Goal: Transaction & Acquisition: Purchase product/service

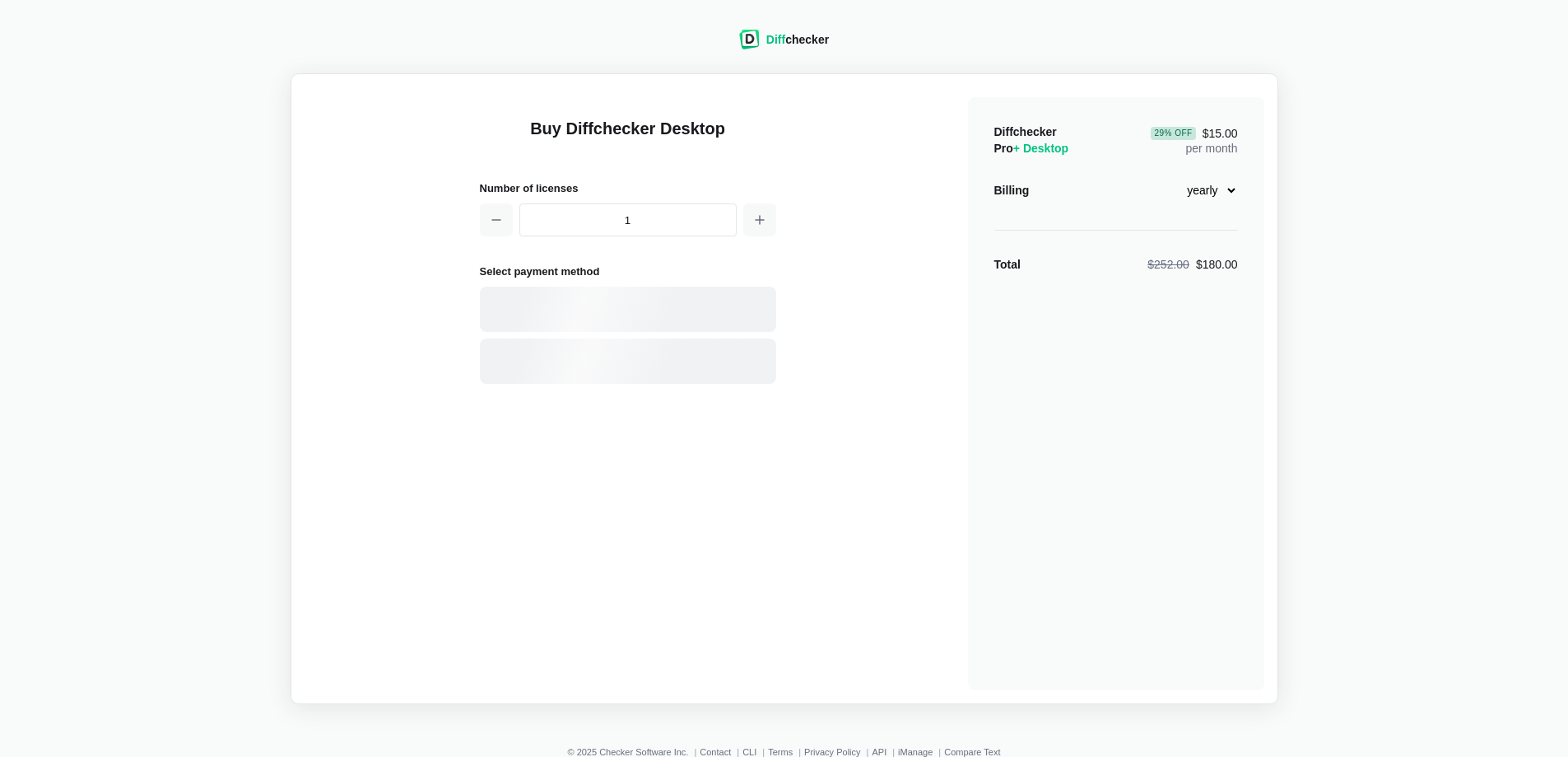
select select "desktop-yearly-180"
click at [630, 303] on div "Card" at bounding box center [657, 310] width 223 height 16
select select "[GEOGRAPHIC_DATA]"
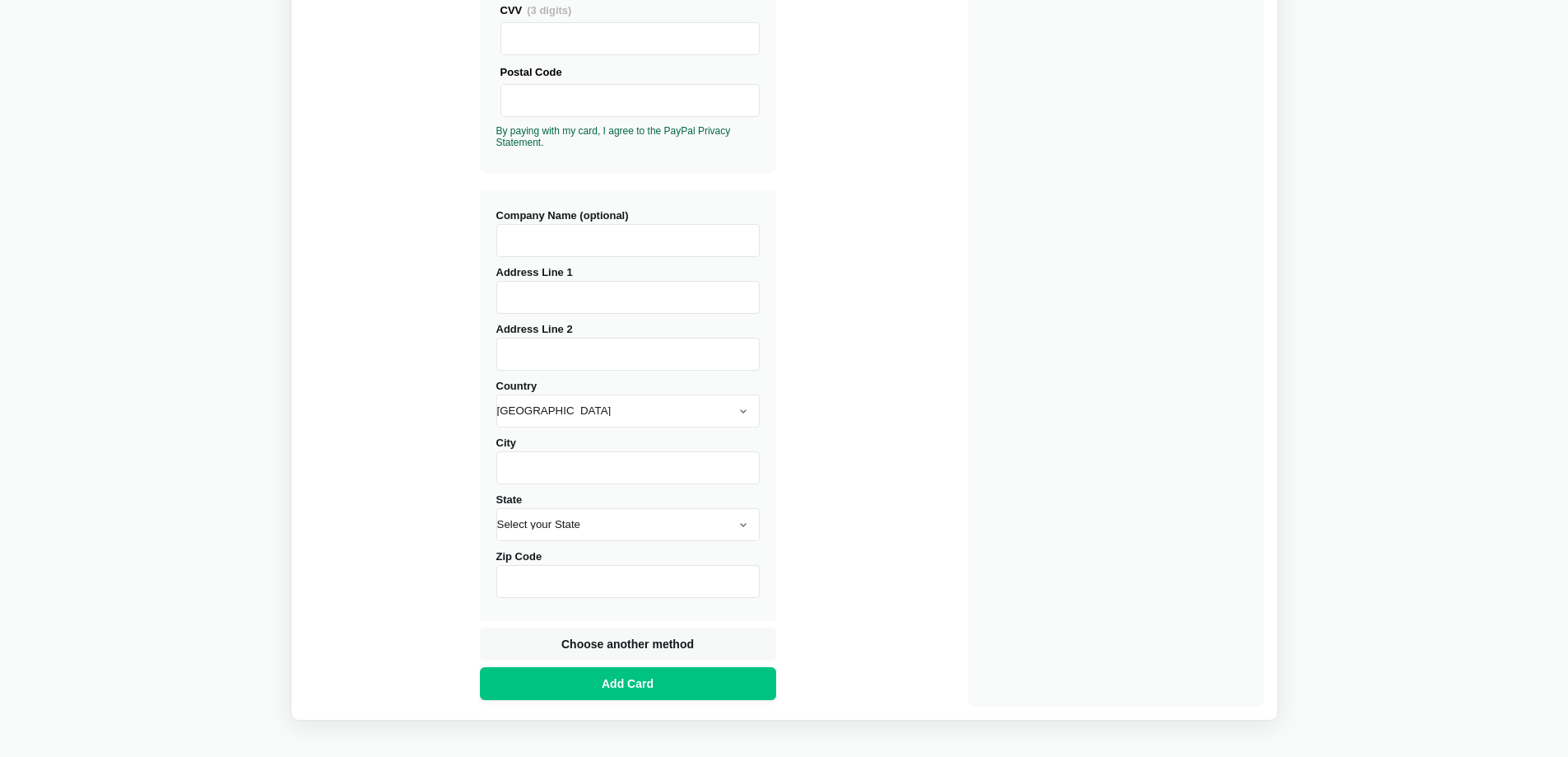
scroll to position [528, 0]
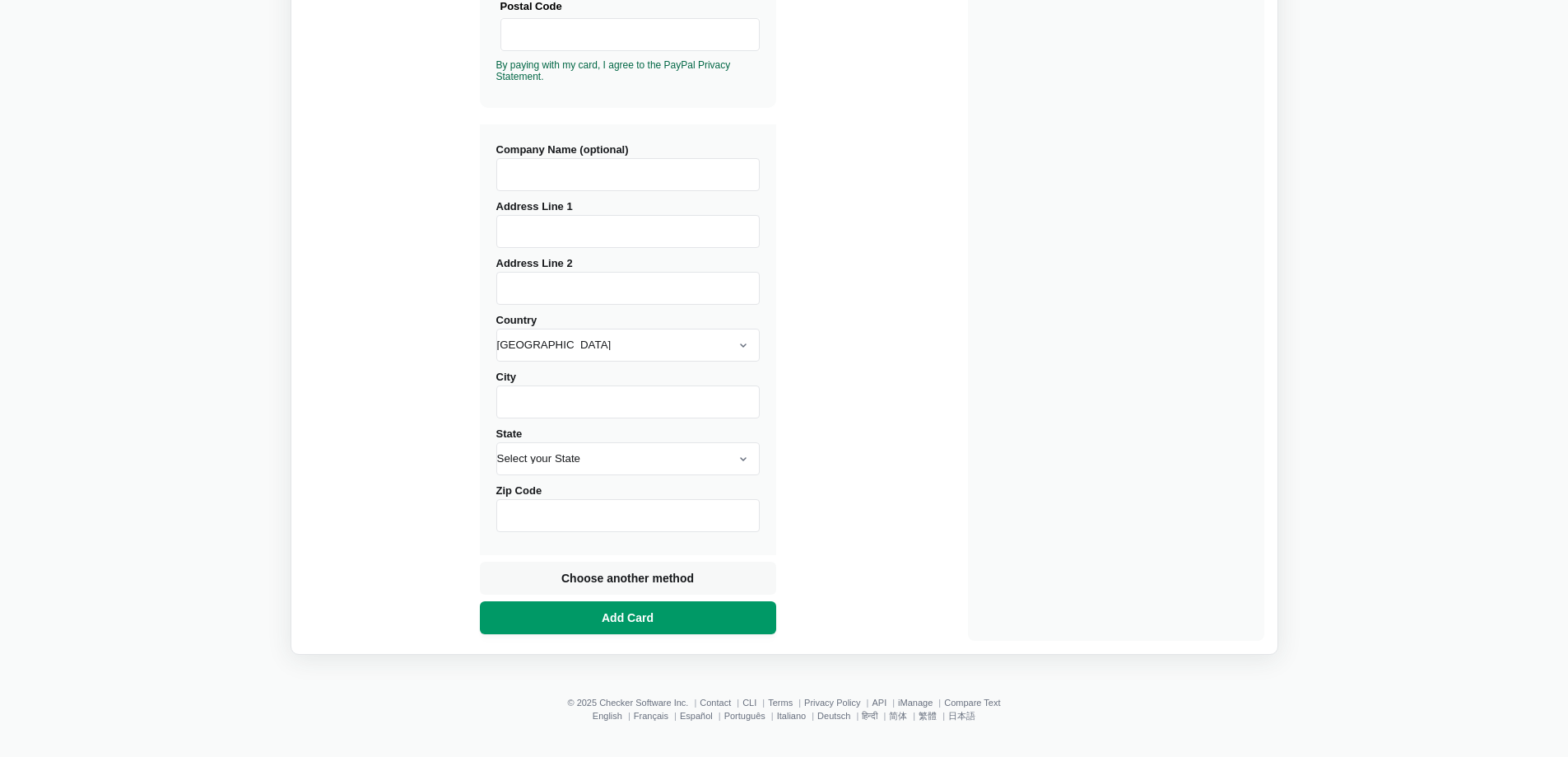
click at [725, 626] on button "Add Card" at bounding box center [628, 617] width 296 height 33
click at [653, 215] on input "Address Line 1" at bounding box center [628, 231] width 263 height 33
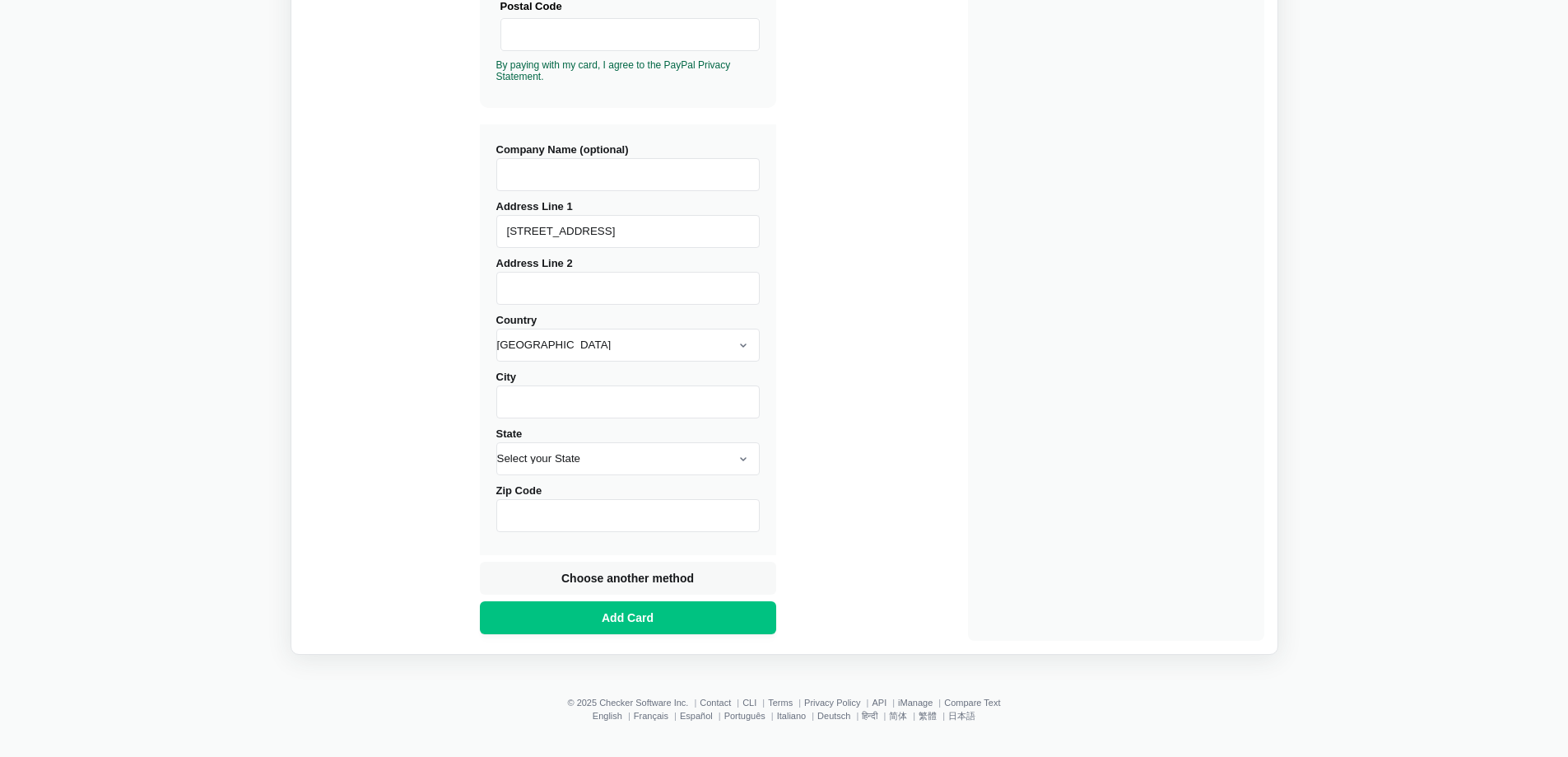
type input "[STREET_ADDRESS]"
click at [949, 322] on div "Buy Diffchecker Desktop Number of licenses 1 Visa MasterCard Union Pay American…" at bounding box center [784, 99] width 959 height 1082
click at [608, 447] on select "Select your State [US_STATE] [US_STATE] [US_STATE] [US_STATE] [US_STATE] [US_ST…" at bounding box center [628, 458] width 263 height 33
select select "FL"
click at [496, 442] on select "Select your State [US_STATE] [US_STATE] [US_STATE] [US_STATE] [US_STATE] [US_ST…" at bounding box center [628, 458] width 263 height 33
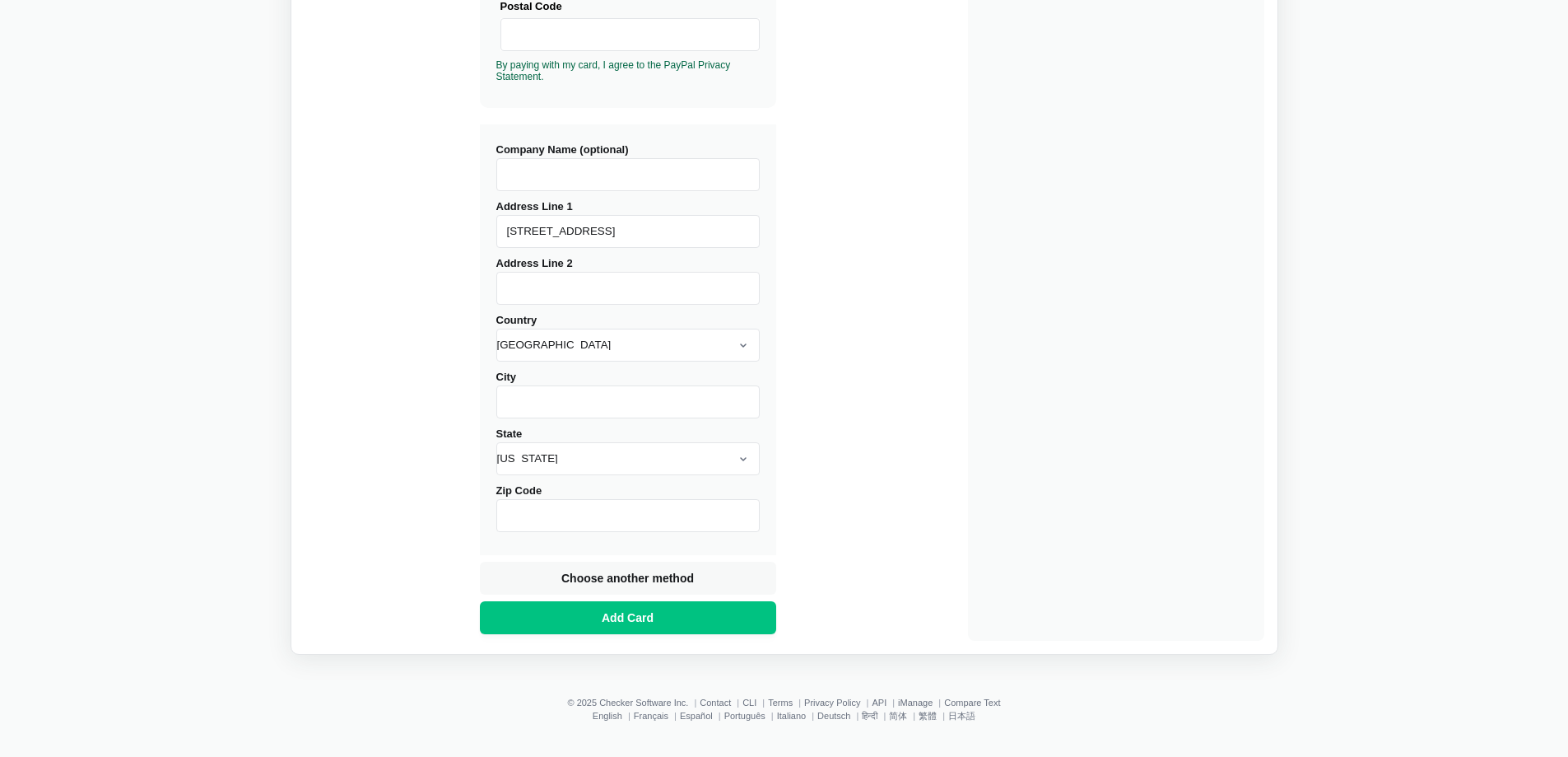
click at [576, 528] on input "Zip Code" at bounding box center [628, 515] width 263 height 33
type input "33029"
click at [584, 407] on input "City" at bounding box center [628, 401] width 263 height 33
type input "PEMBROKE PINES"
click at [659, 607] on button "Add Card" at bounding box center [628, 617] width 296 height 33
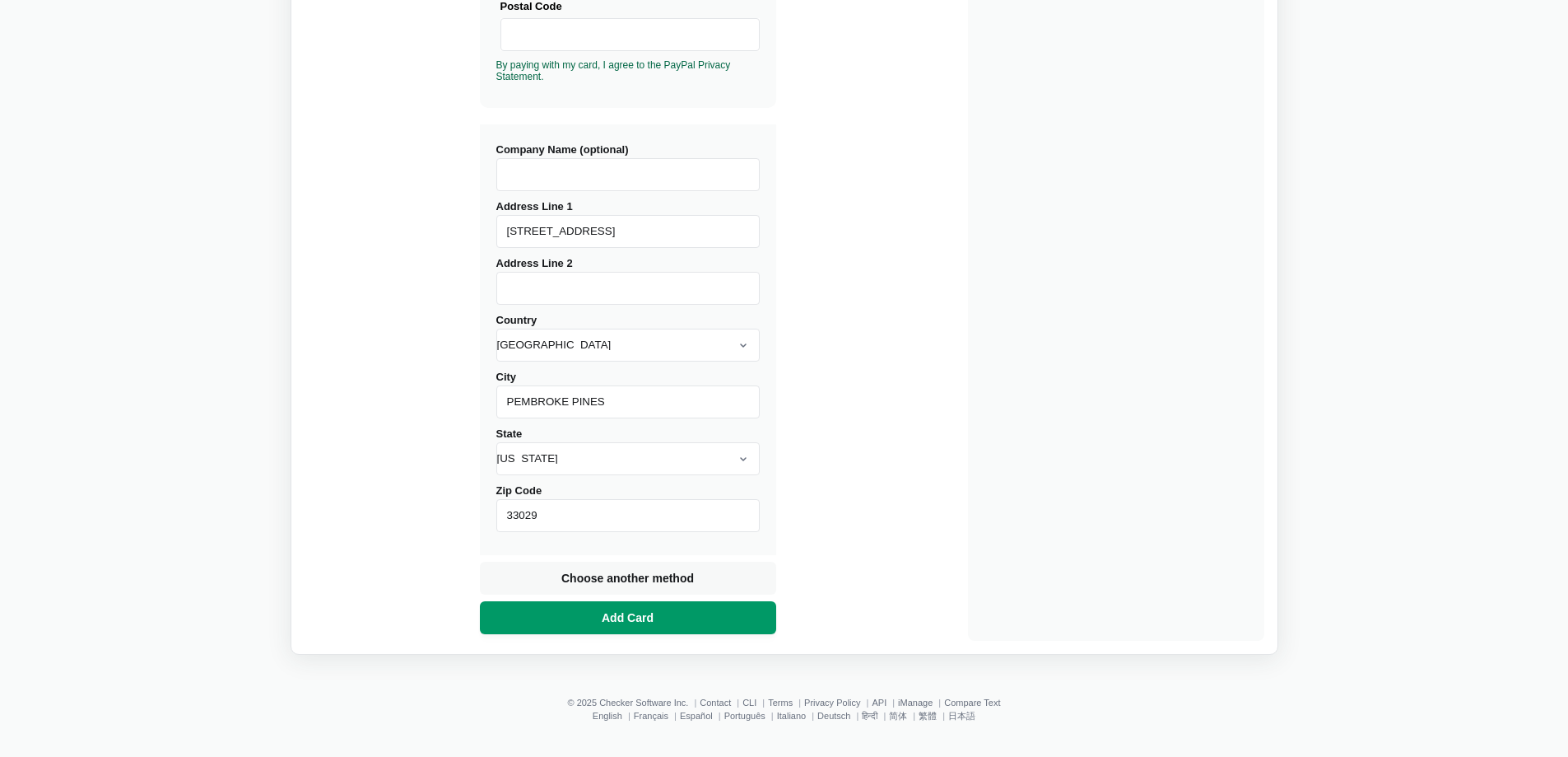
click at [746, 617] on button "Add Card" at bounding box center [628, 617] width 296 height 33
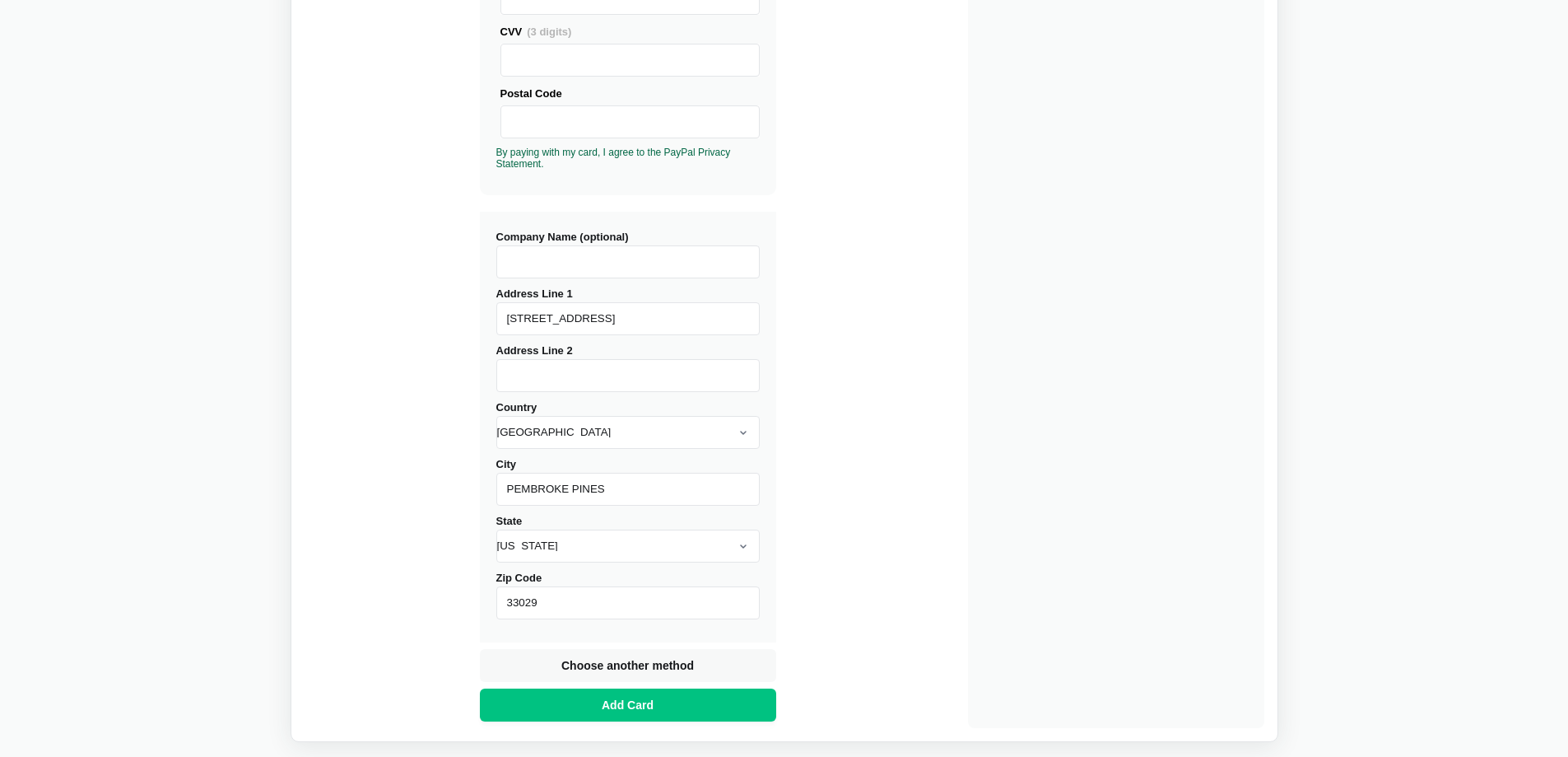
scroll to position [117, 0]
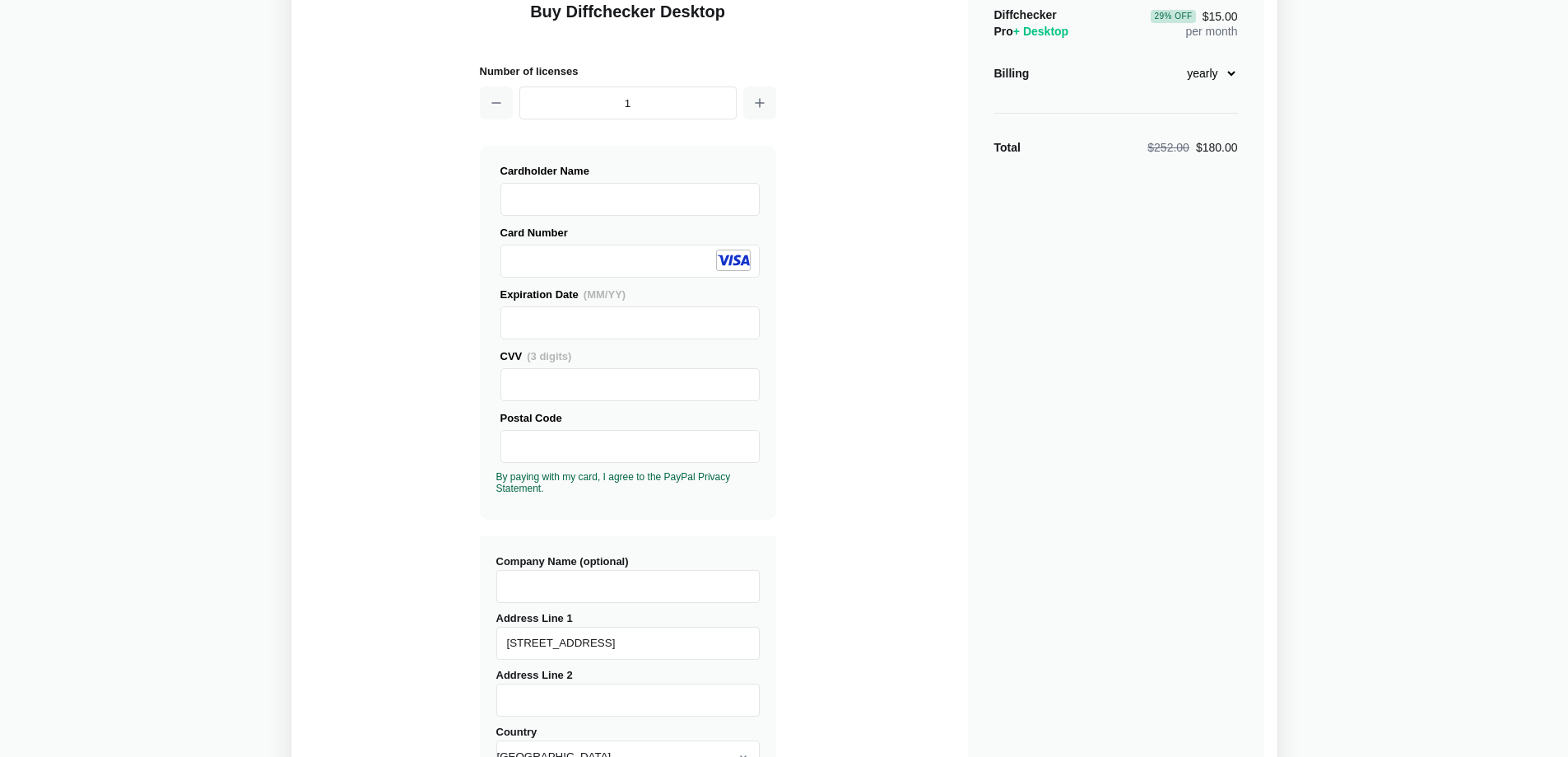
click at [883, 581] on div "Buy Diffchecker Desktop Number of licenses 1 Visa MasterCard Union Pay American…" at bounding box center [784, 510] width 959 height 1082
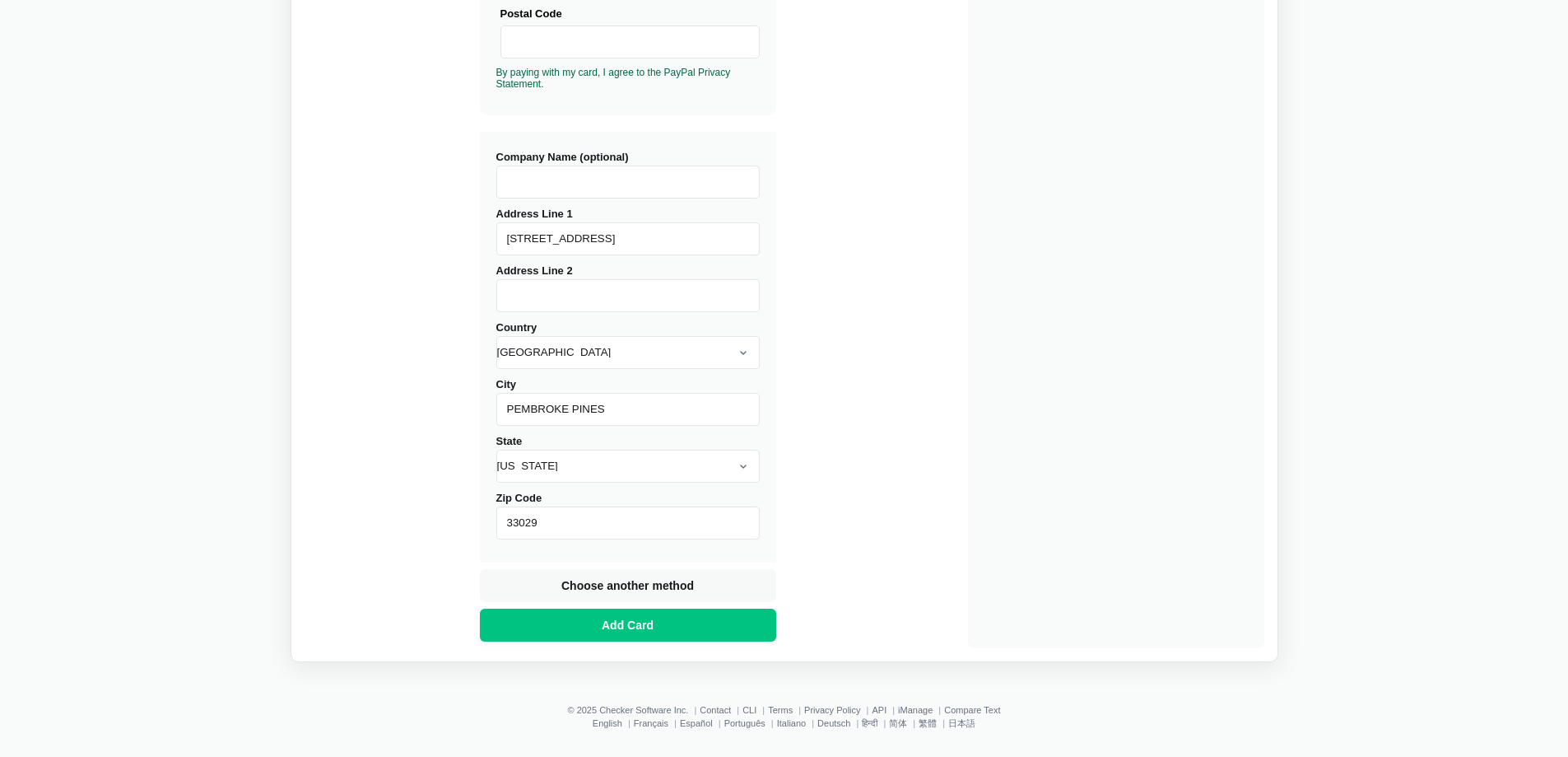
scroll to position [528, 0]
